Goal: Task Accomplishment & Management: Use online tool/utility

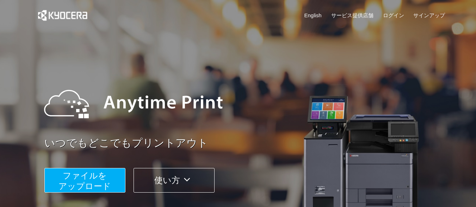
click at [94, 185] on span "ファイルを ​​アップロード" at bounding box center [84, 181] width 52 height 20
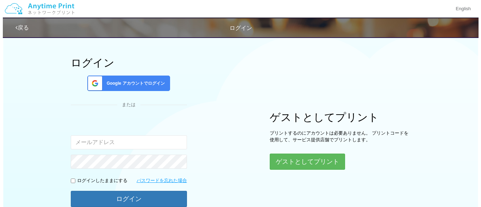
scroll to position [70, 0]
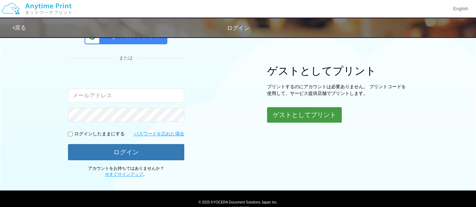
click at [303, 116] on button "ゲストとしてプリント" at bounding box center [304, 114] width 75 height 15
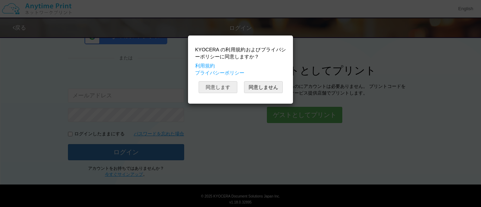
click at [223, 84] on button "同意します" at bounding box center [218, 87] width 39 height 12
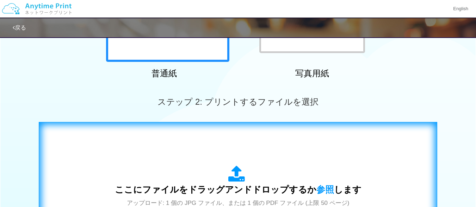
scroll to position [82, 0]
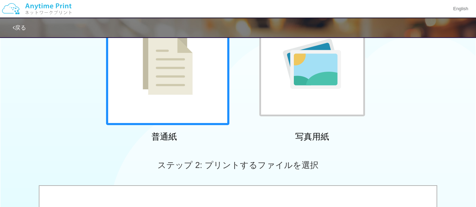
click at [214, 111] on div at bounding box center [167, 63] width 123 height 123
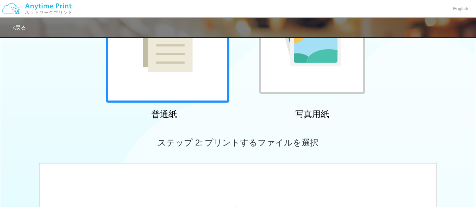
scroll to position [187, 0]
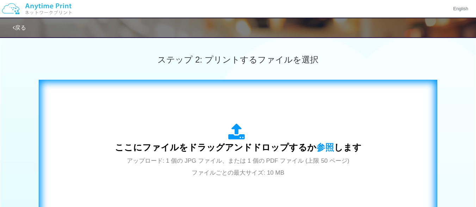
click at [233, 138] on icon at bounding box center [238, 133] width 20 height 18
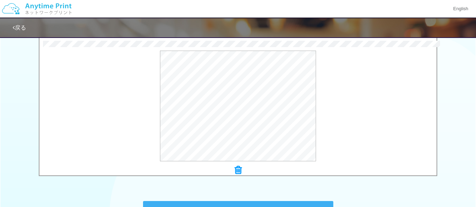
scroll to position [223, 0]
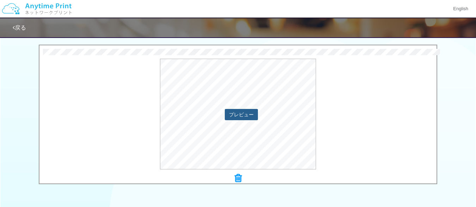
click at [247, 118] on button "プレビュー" at bounding box center [241, 114] width 33 height 11
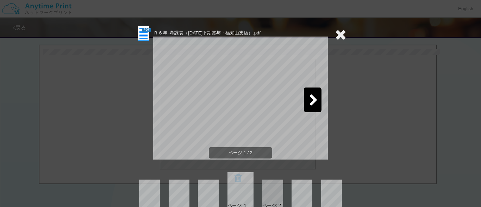
click at [317, 96] on div at bounding box center [313, 100] width 18 height 25
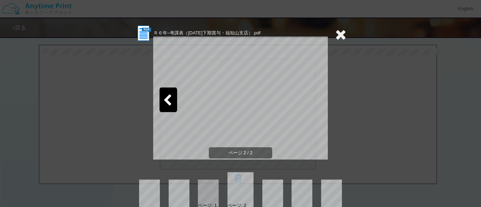
click at [340, 36] on icon at bounding box center [340, 34] width 11 height 14
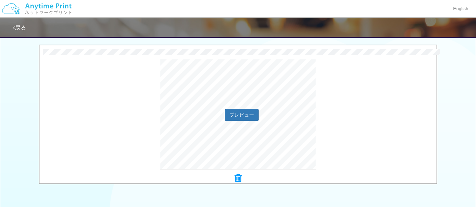
scroll to position [328, 0]
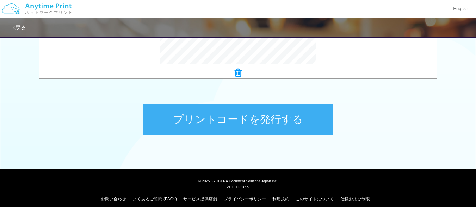
click at [236, 123] on button "プリントコードを発行する" at bounding box center [238, 120] width 190 height 32
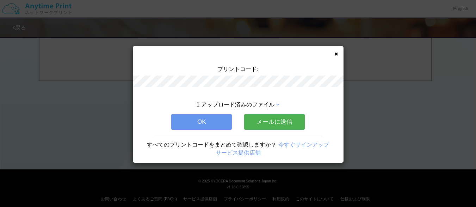
scroll to position [0, 0]
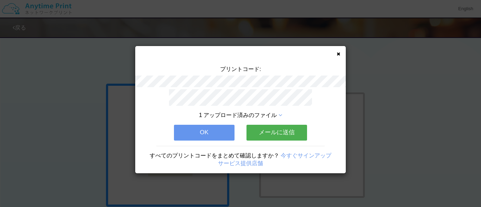
click at [215, 133] on button "OK" at bounding box center [204, 132] width 61 height 15
